Goal: Task Accomplishment & Management: Manage account settings

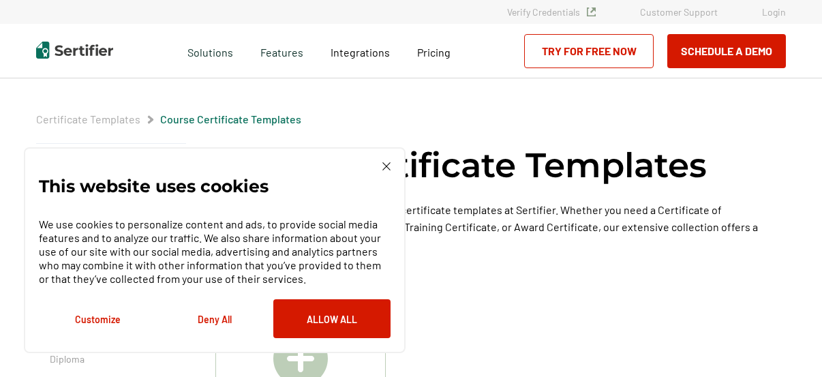
click at [772, 10] on link "Login" at bounding box center [774, 12] width 24 height 12
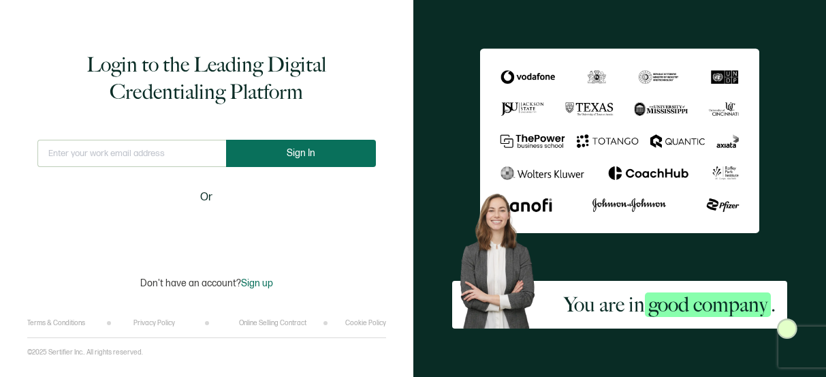
click at [315, 155] on button "Sign In" at bounding box center [301, 153] width 150 height 27
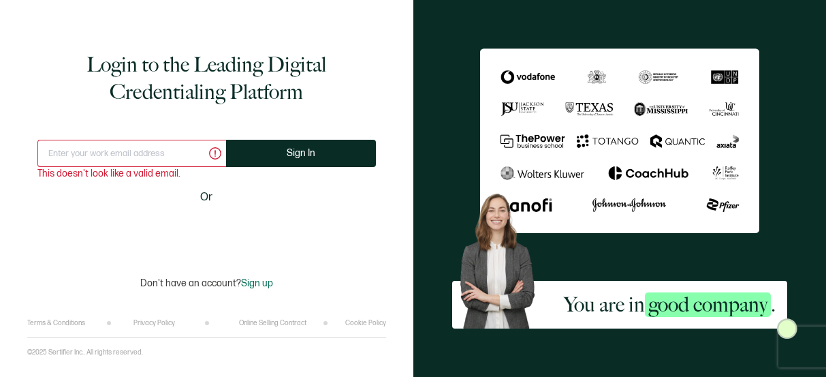
click at [132, 147] on input "text" at bounding box center [131, 153] width 189 height 27
